Goal: Task Accomplishment & Management: Complete application form

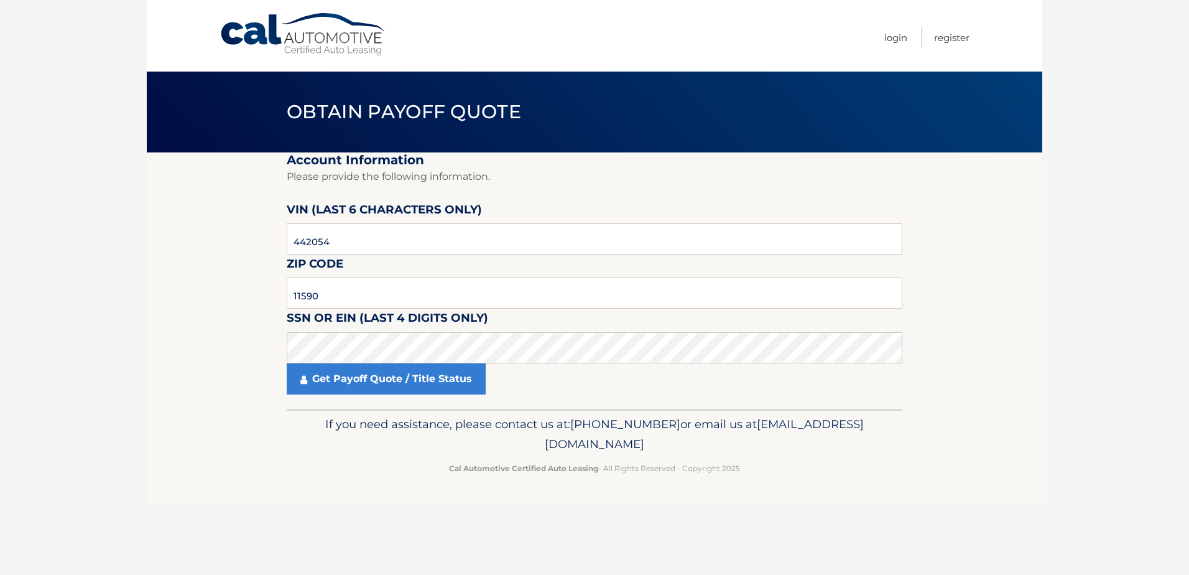
click at [310, 44] on link "Cal Automotive" at bounding box center [304, 34] width 168 height 44
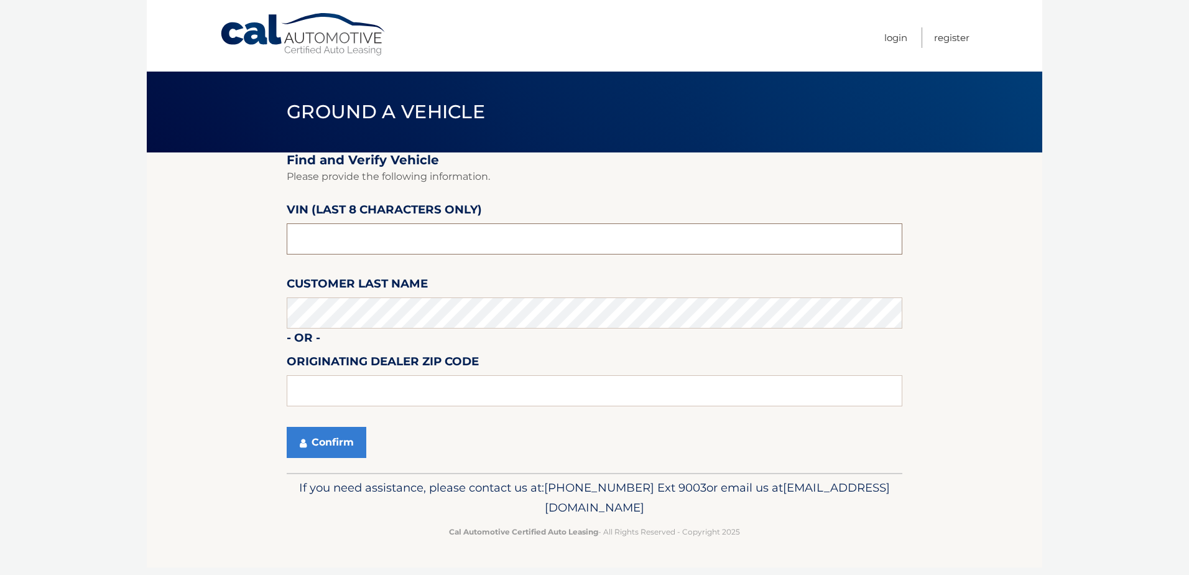
click at [342, 235] on input "text" at bounding box center [595, 238] width 616 height 31
type input "ND534117"
click at [341, 447] on button "Confirm" at bounding box center [327, 442] width 80 height 31
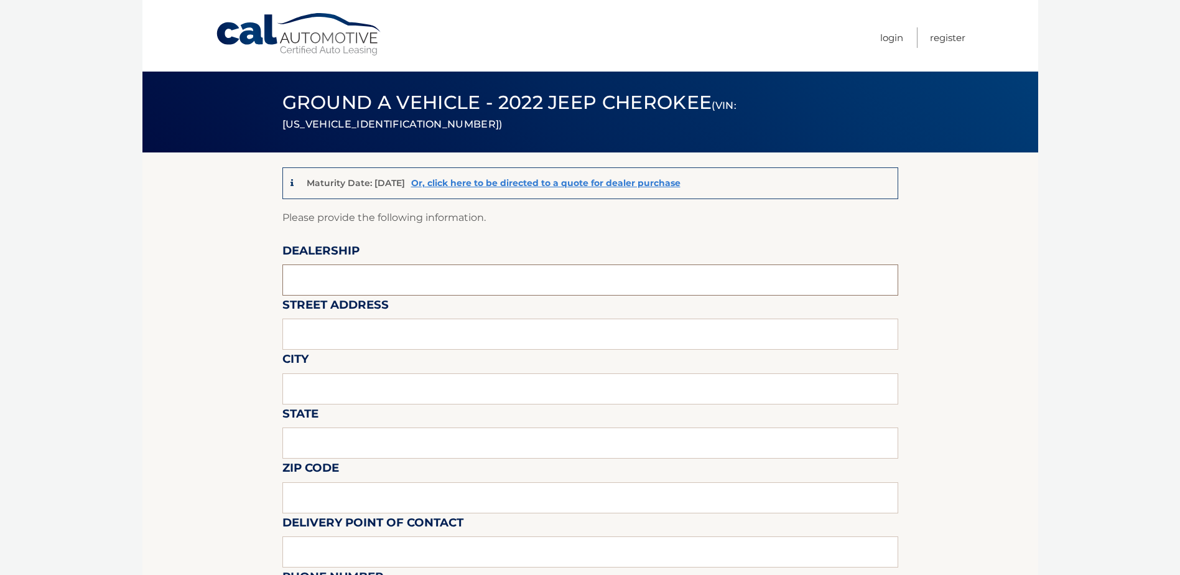
click at [337, 284] on input "text" at bounding box center [590, 279] width 616 height 31
type input "PORT JEFF CHRYSLER JEEP DODGE"
type input "5130 NESCONSET HWY"
type input "PORT JEFFERSON STATION"
type input "New York"
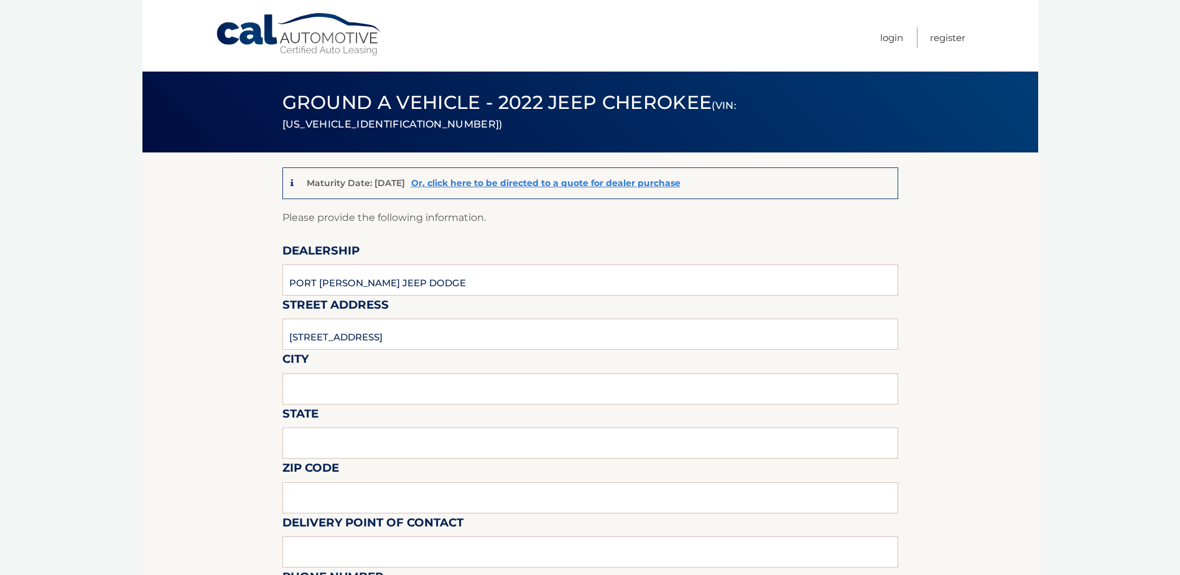
type input "11776"
type input "[PERSON_NAME]"
type input "6314743939"
type input "Anthony Guiffreda"
type input "6314743939"
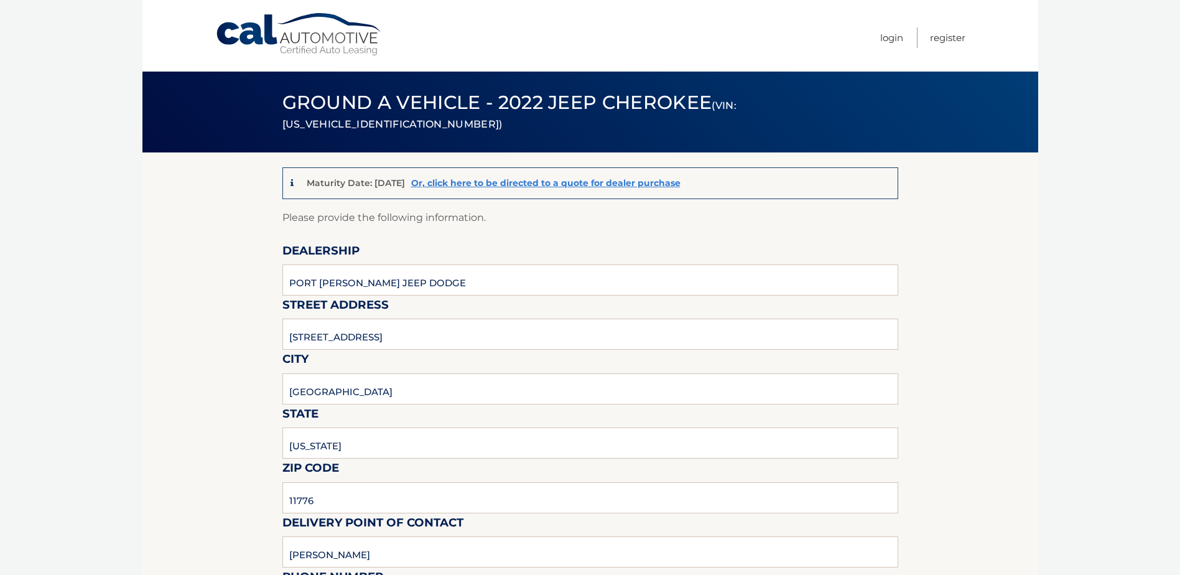
type input "anthonyg@portjeffchryslerjeep.com"
type input "PORT JEFF JEEP"
type input "anthonyg@portjeffchryslerjeep.com"
type input "SEE PAPER"
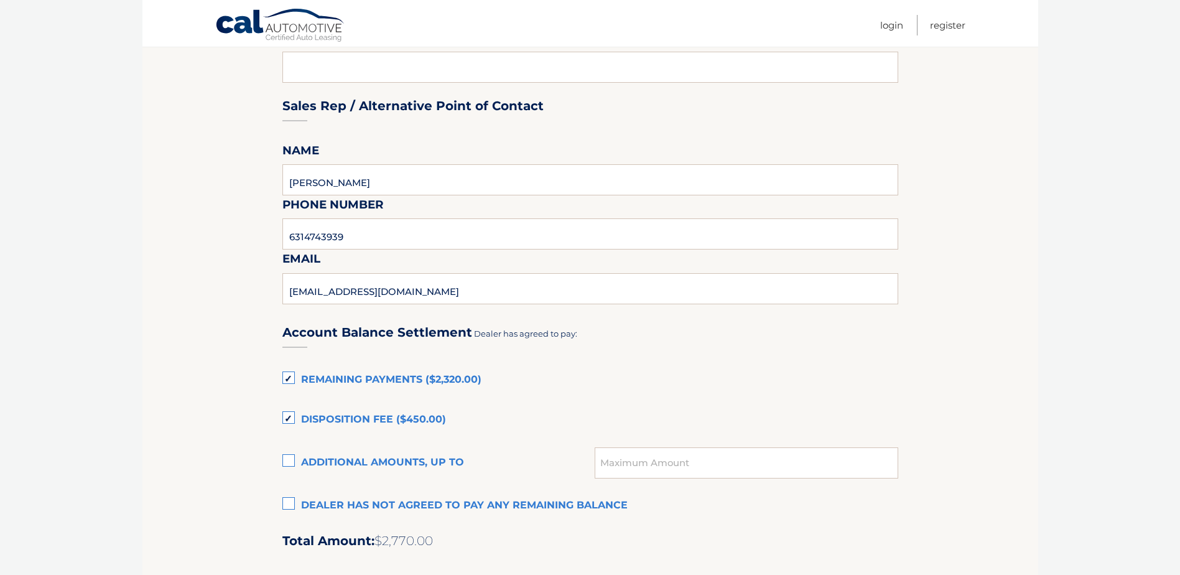
scroll to position [684, 0]
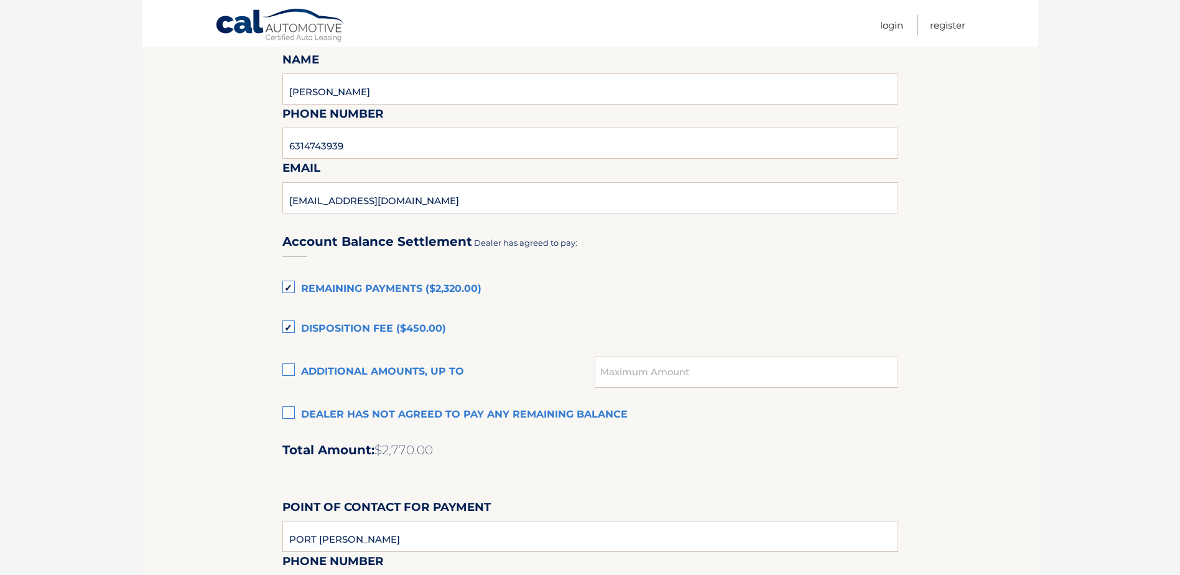
click at [294, 327] on label "Disposition Fee ($450.00)" at bounding box center [590, 329] width 616 height 25
click at [0, 0] on input "Disposition Fee ($450.00)" at bounding box center [0, 0] width 0 height 0
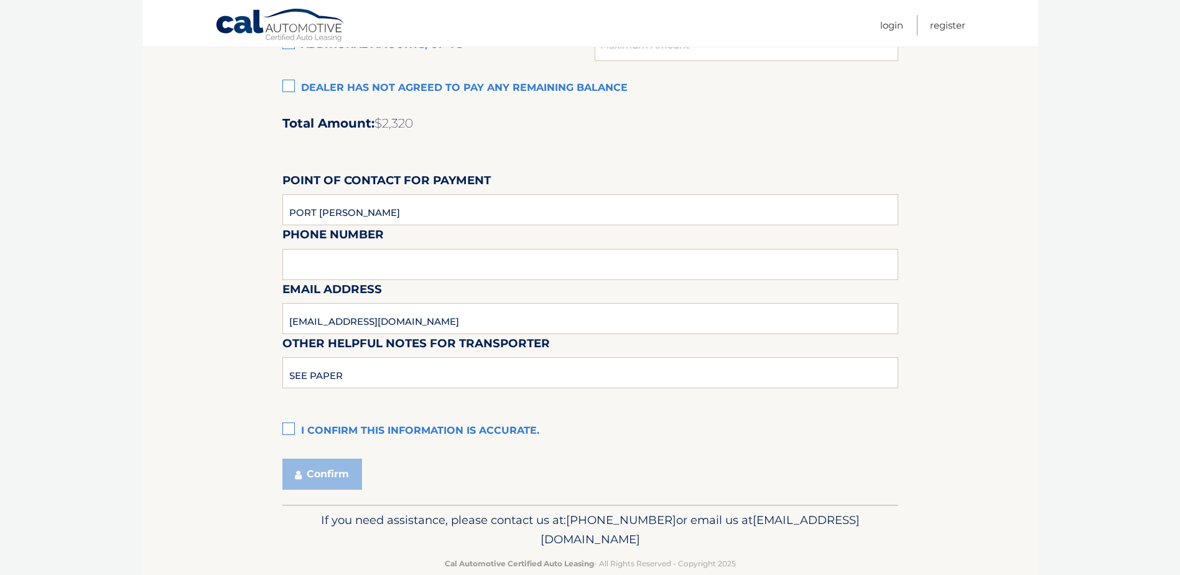
scroll to position [1035, 0]
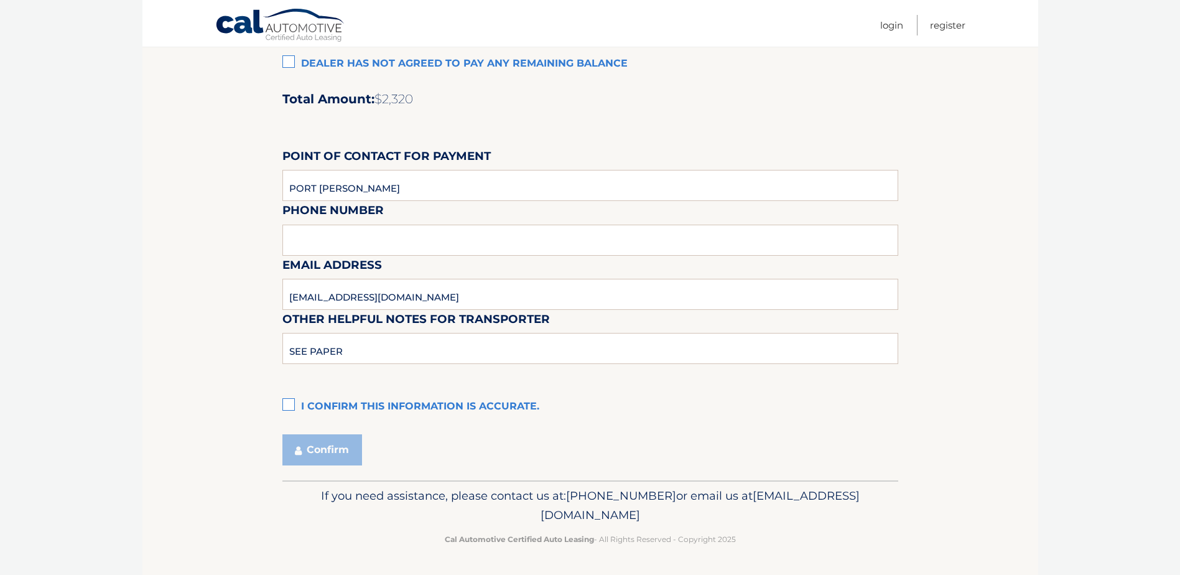
click at [289, 403] on label "I confirm this information is accurate." at bounding box center [590, 406] width 616 height 25
click at [0, 0] on input "I confirm this information is accurate." at bounding box center [0, 0] width 0 height 0
click at [306, 453] on button "Confirm" at bounding box center [322, 449] width 80 height 31
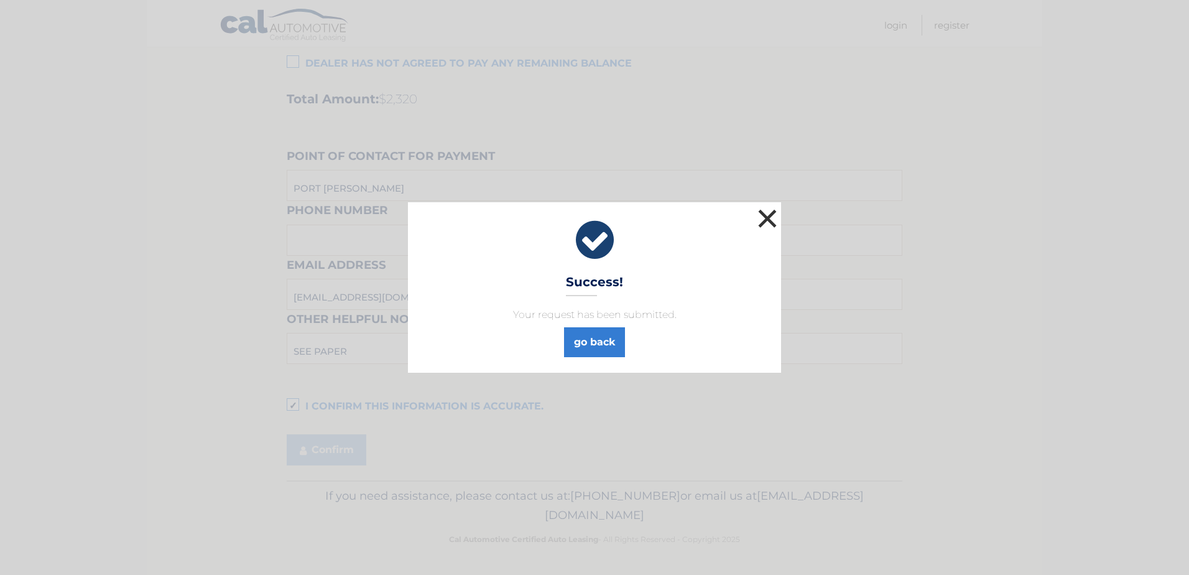
click at [765, 217] on button "×" at bounding box center [767, 218] width 25 height 25
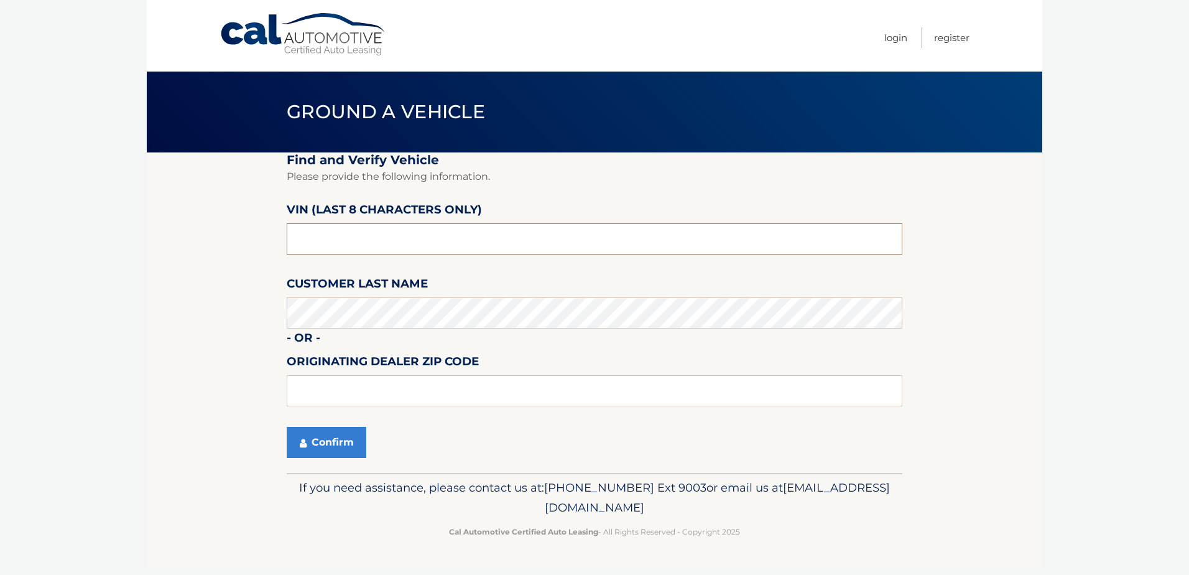
click at [368, 246] on input "text" at bounding box center [595, 238] width 616 height 31
type input "ND523547"
click at [320, 440] on button "Confirm" at bounding box center [327, 442] width 80 height 31
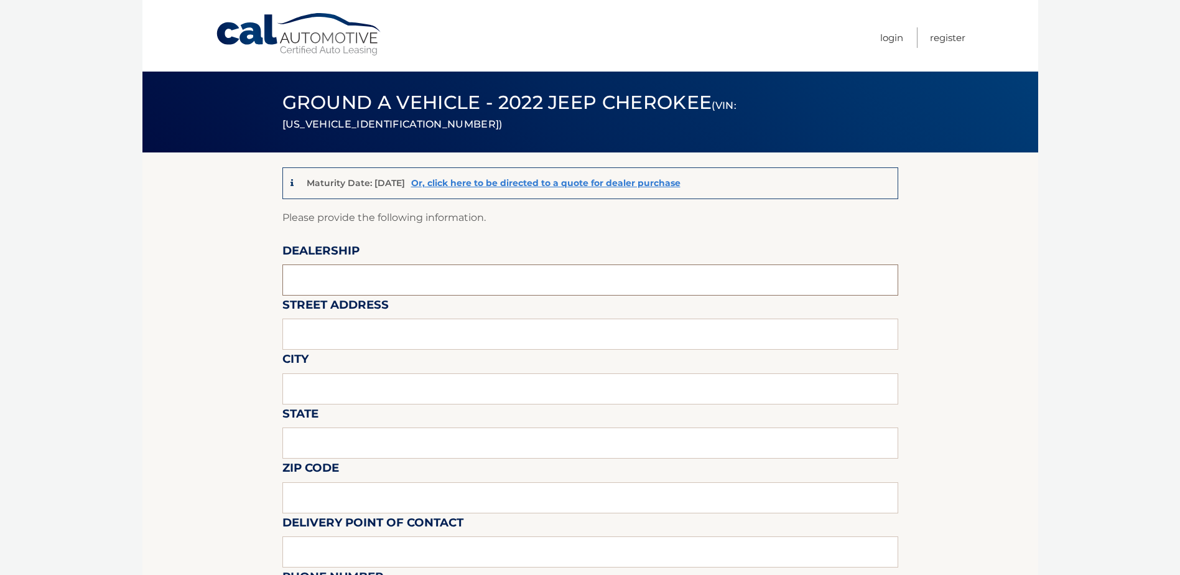
click at [319, 284] on input "text" at bounding box center [590, 279] width 616 height 31
type input "PORT JEFF CHRYSLER JEEP DODGE"
type input "5130 NESCONSET HWY"
type input "PORT JEFFERSON STATION"
type input "New York"
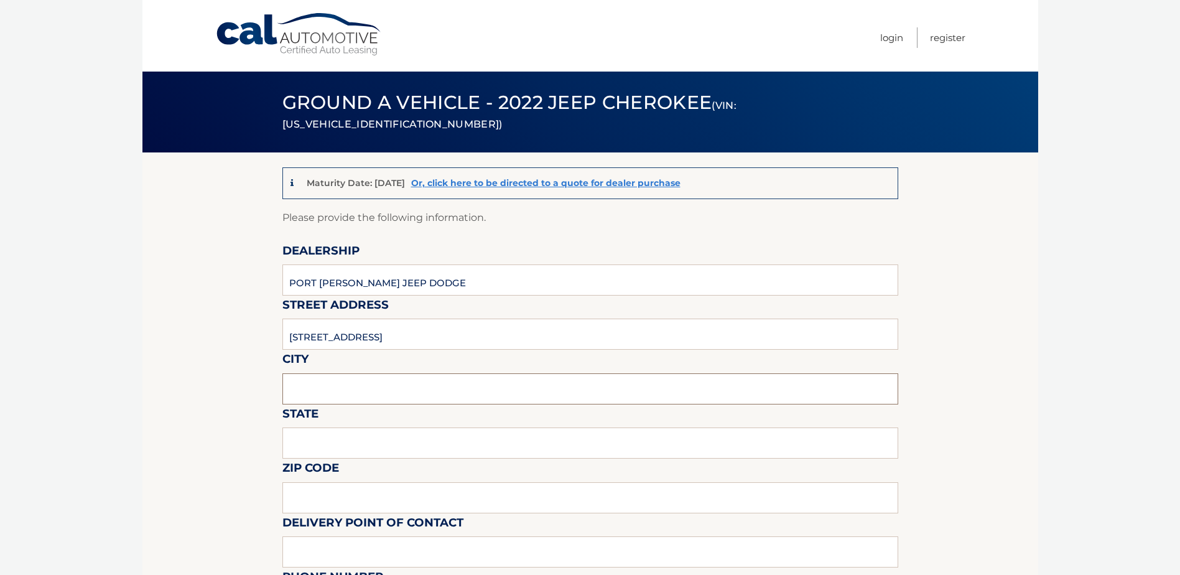
type input "11776"
type input "Anthony"
type input "6314743939"
type input "Anthony Guiffreda"
type input "6314743939"
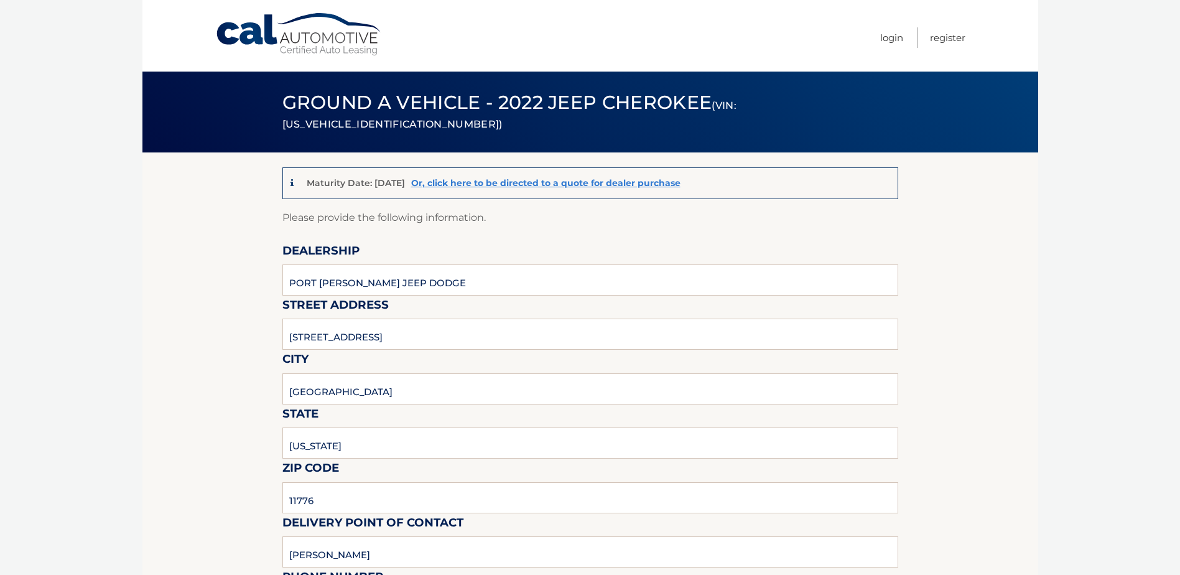
type input "anthonyg@portjeffchryslerjeep.com"
type input "PORT JEFF JEEP"
type input "anthonyg@portjeffchryslerjeep.com"
type input "SEE PAPER"
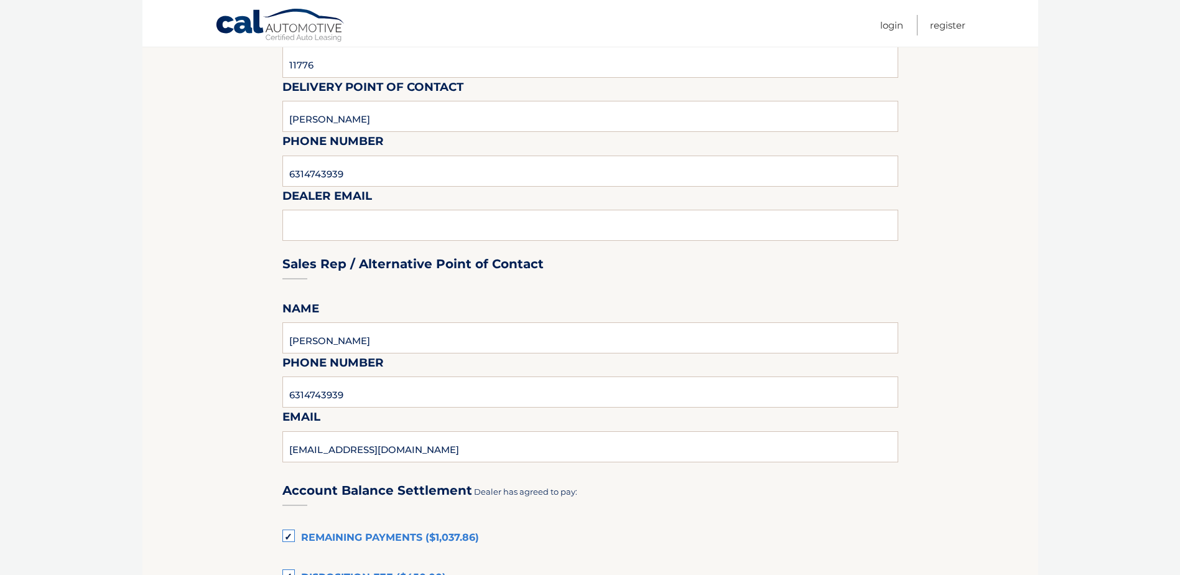
scroll to position [498, 0]
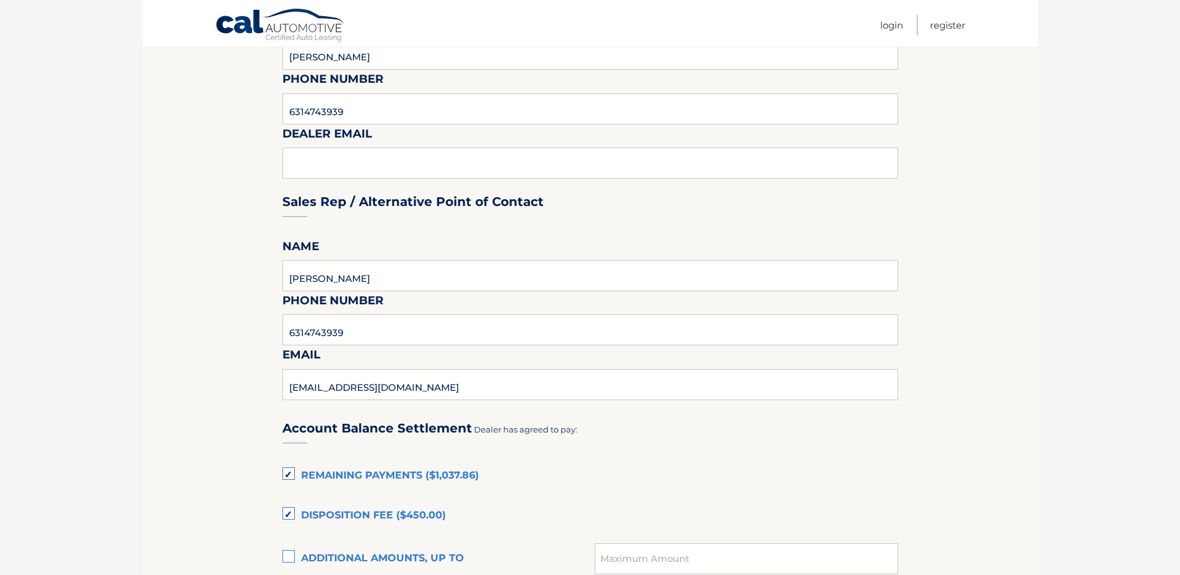
click at [291, 517] on label "Disposition Fee ($450.00)" at bounding box center [590, 515] width 616 height 25
click at [0, 0] on input "Disposition Fee ($450.00)" at bounding box center [0, 0] width 0 height 0
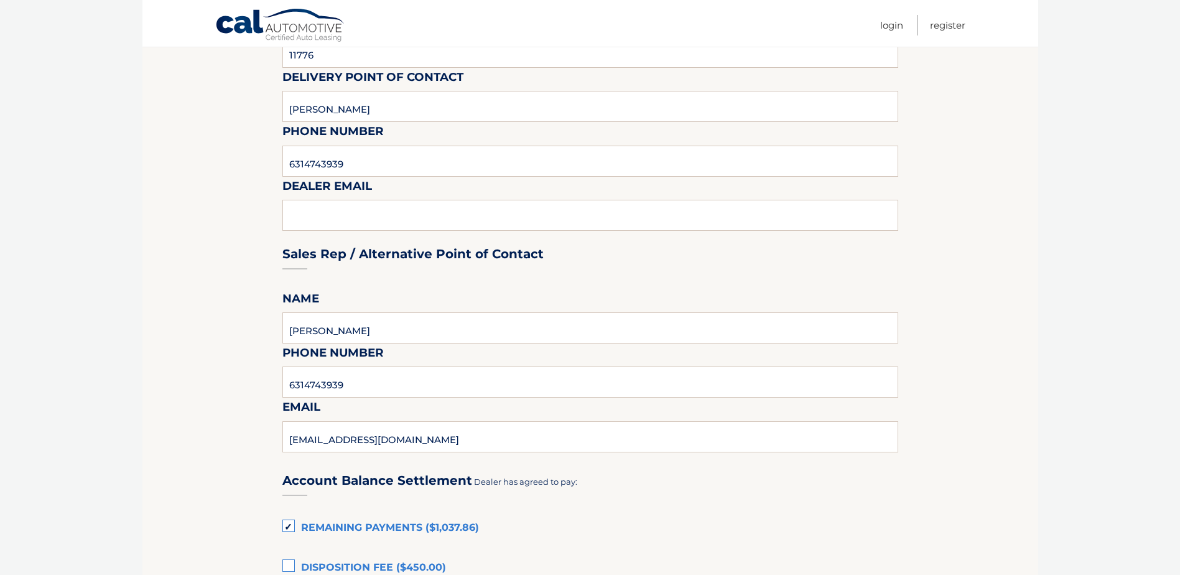
scroll to position [373, 0]
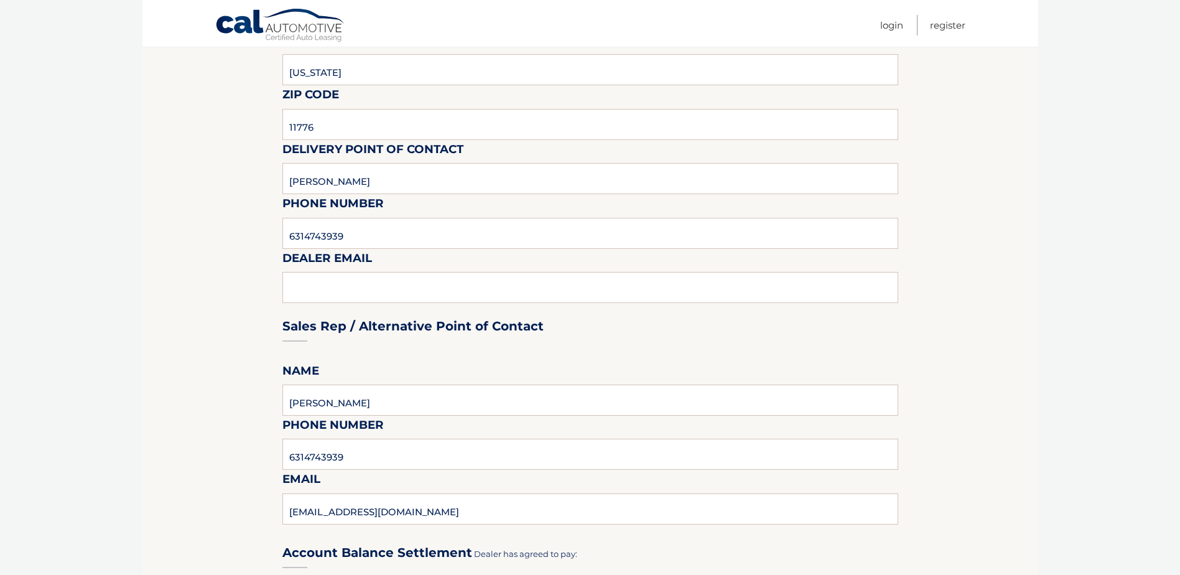
click at [379, 288] on div "Sales Rep / Alternative Point of Contact" at bounding box center [590, 303] width 616 height 88
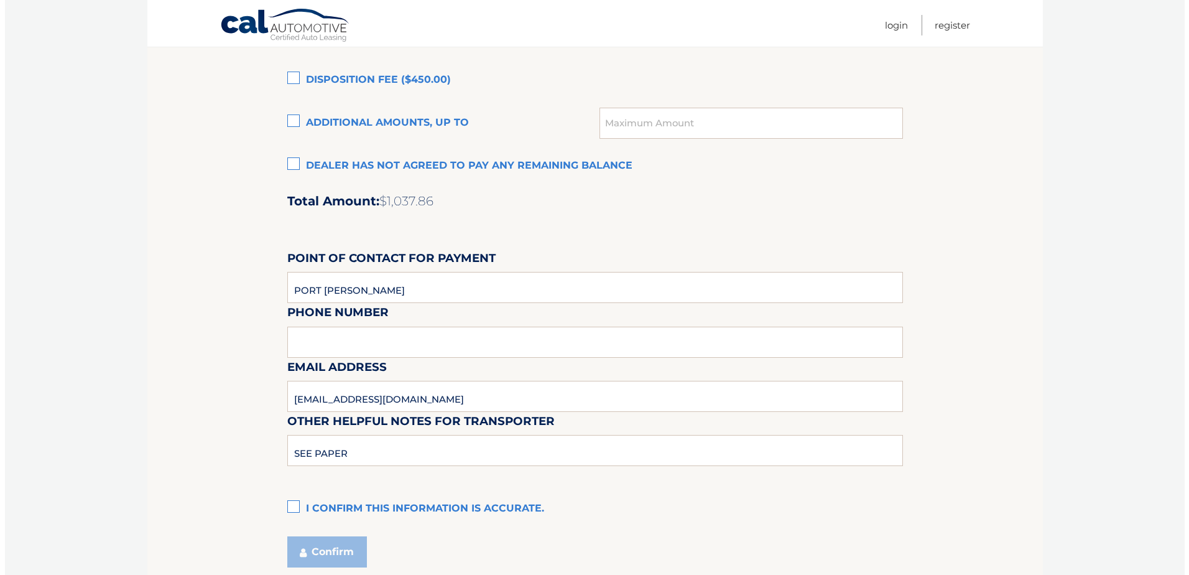
scroll to position [995, 0]
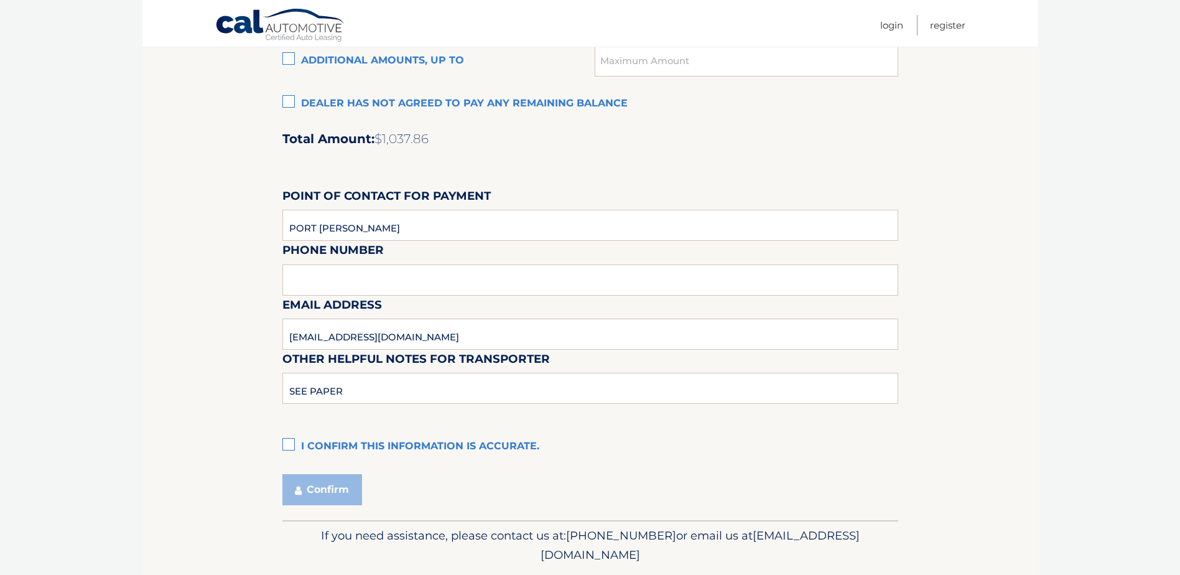
click at [291, 445] on label "I confirm this information is accurate." at bounding box center [590, 446] width 616 height 25
click at [0, 0] on input "I confirm this information is accurate." at bounding box center [0, 0] width 0 height 0
click at [326, 493] on button "Confirm" at bounding box center [322, 489] width 80 height 31
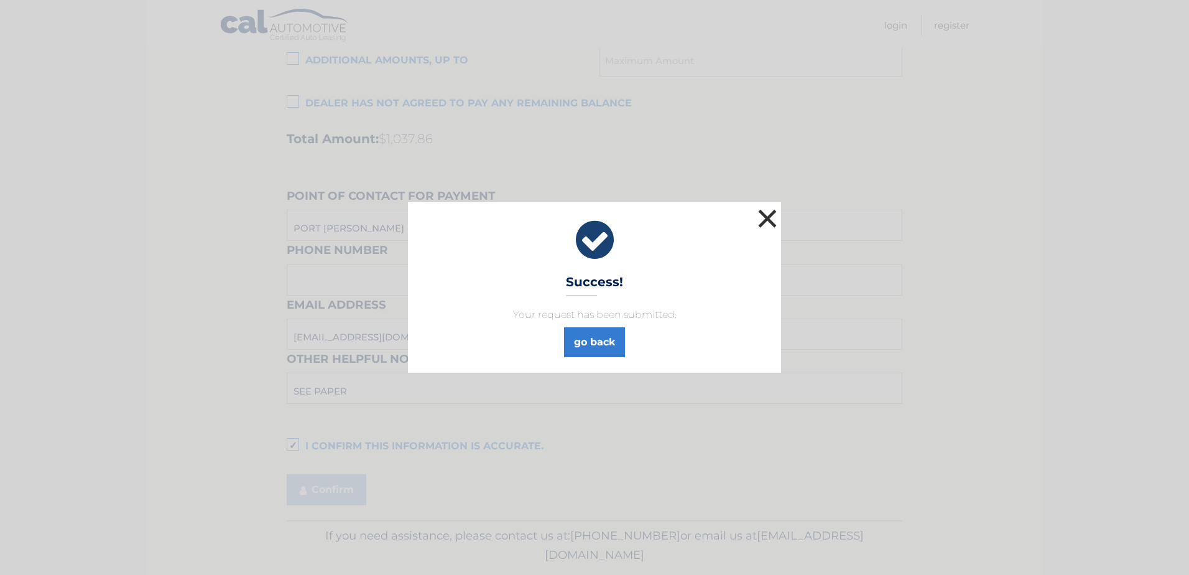
click at [771, 216] on button "×" at bounding box center [767, 218] width 25 height 25
